Goal: Find contact information: Find contact information

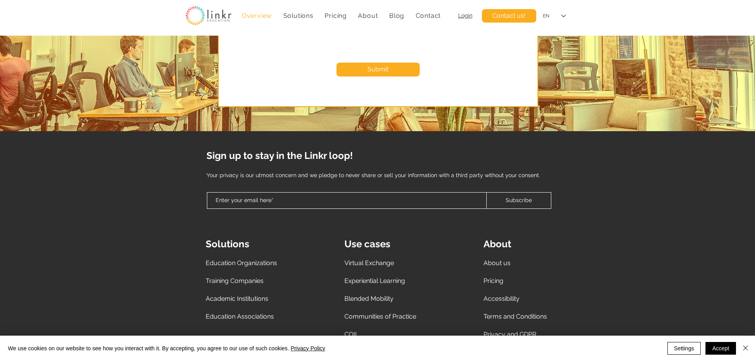
scroll to position [3447, 0]
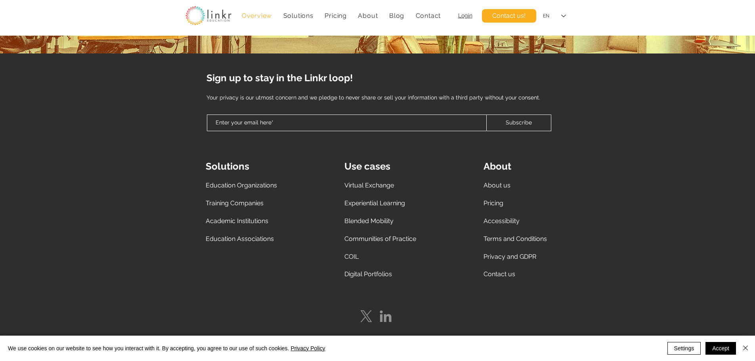
click at [496, 275] on span "Contact us" at bounding box center [500, 274] width 32 height 8
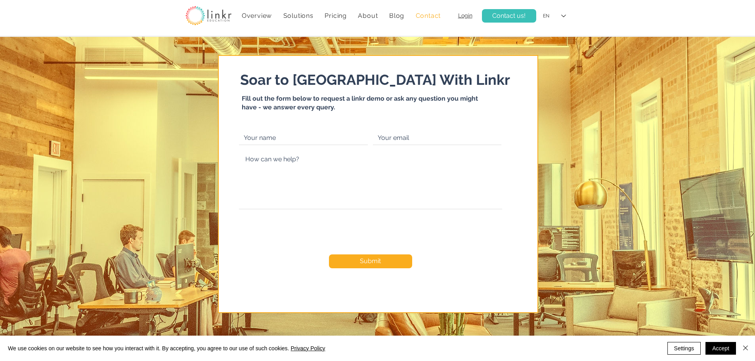
click at [503, 16] on span "Contact us!" at bounding box center [508, 15] width 33 height 9
click at [203, 16] on img at bounding box center [208, 15] width 46 height 19
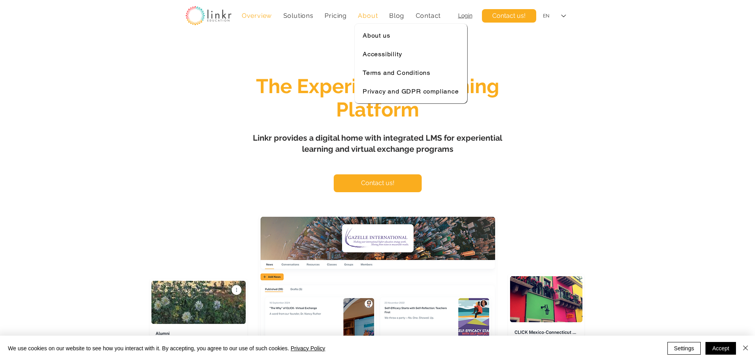
click at [365, 16] on span "About" at bounding box center [368, 16] width 20 height 8
click at [375, 33] on span "About us" at bounding box center [376, 36] width 27 height 8
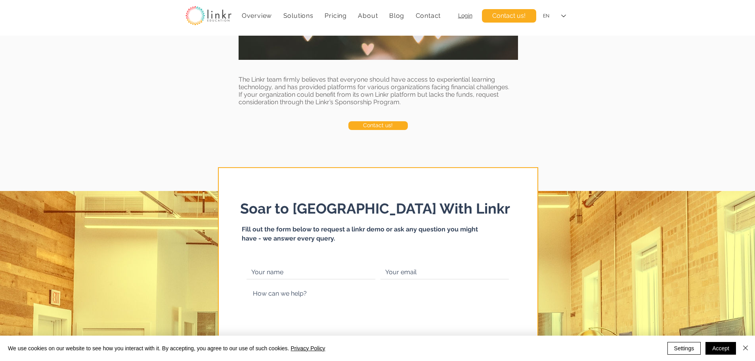
scroll to position [1744, 0]
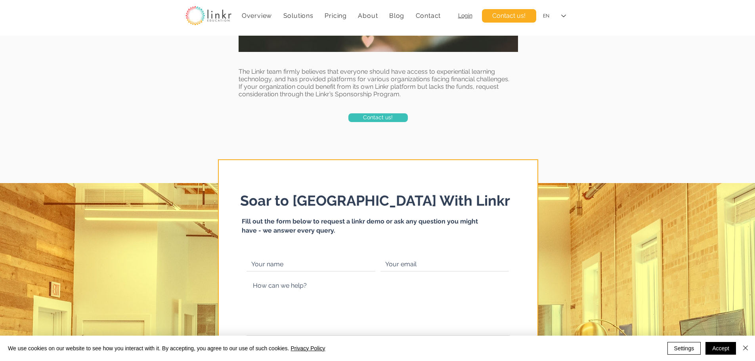
click at [361, 115] on link "Contact us!" at bounding box center [377, 117] width 59 height 9
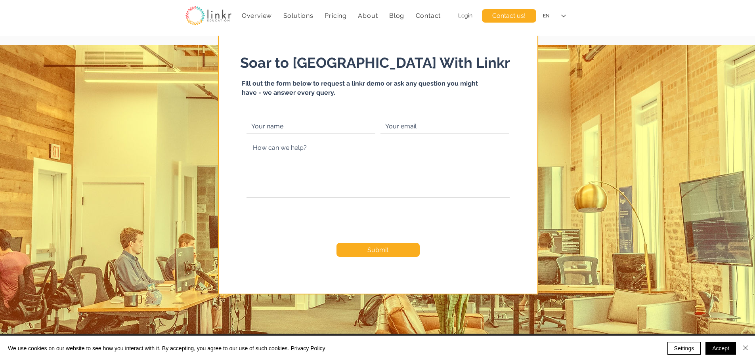
scroll to position [1884, 0]
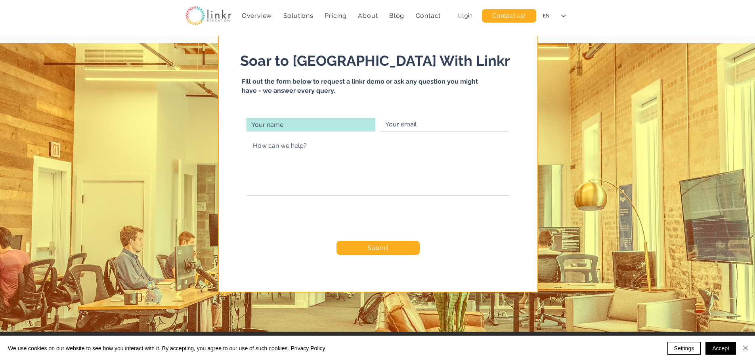
click at [319, 129] on input "text" at bounding box center [311, 125] width 129 height 14
